Goal: Information Seeking & Learning: Learn about a topic

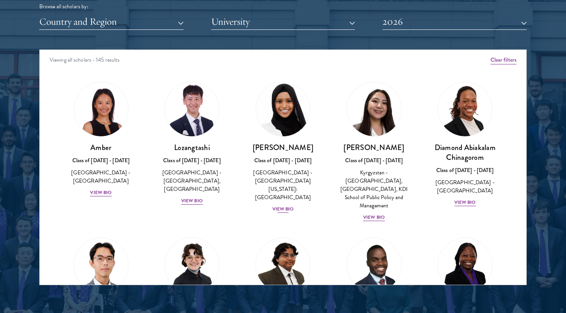
click at [284, 206] on div "View Bio" at bounding box center [284, 209] width 22 height 7
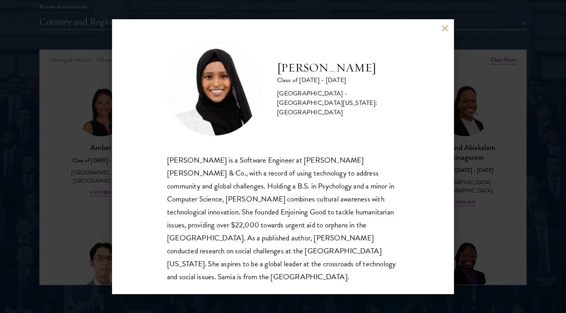
scroll to position [1, 0]
click at [446, 28] on button at bounding box center [445, 28] width 7 height 7
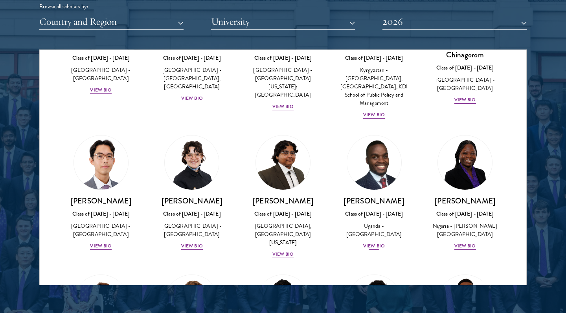
scroll to position [116, 0]
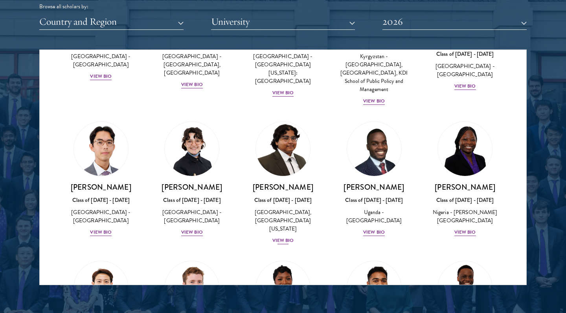
click at [284, 237] on div "View Bio" at bounding box center [284, 240] width 22 height 7
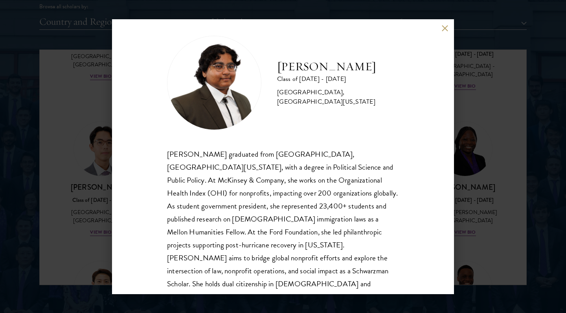
scroll to position [5, 0]
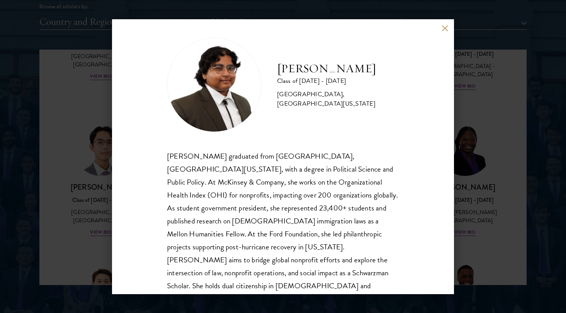
click at [445, 26] on button at bounding box center [445, 28] width 7 height 7
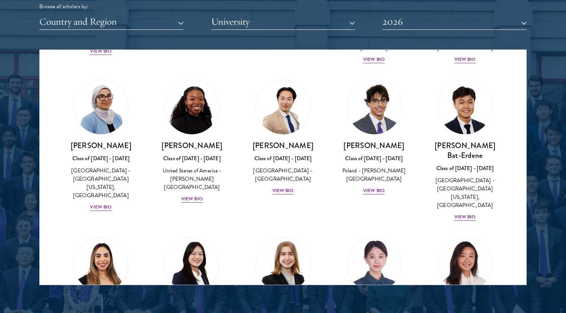
scroll to position [455, 0]
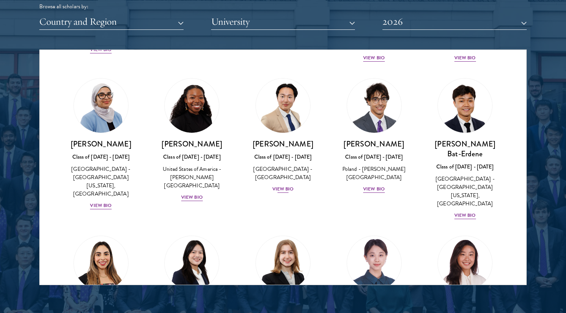
click at [288, 186] on div "View Bio" at bounding box center [284, 189] width 22 height 7
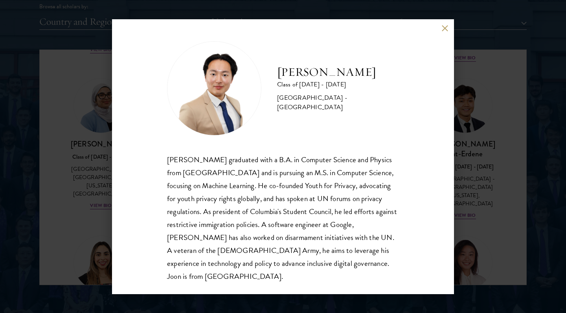
scroll to position [1, 0]
click at [444, 29] on button at bounding box center [445, 28] width 7 height 7
